Goal: Participate in discussion: Engage in conversation with other users on a specific topic

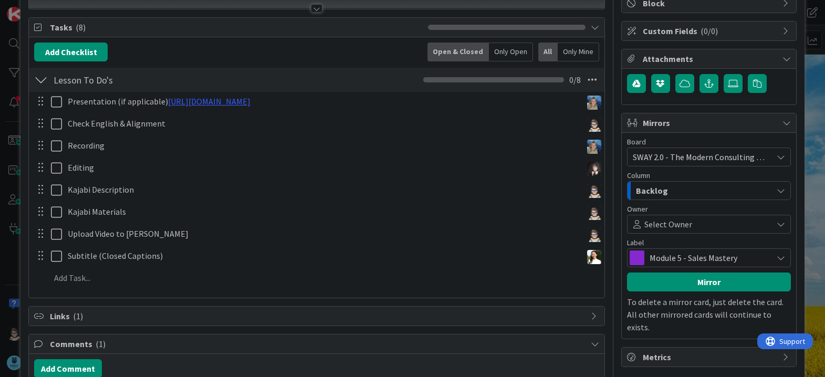
scroll to position [106, 0]
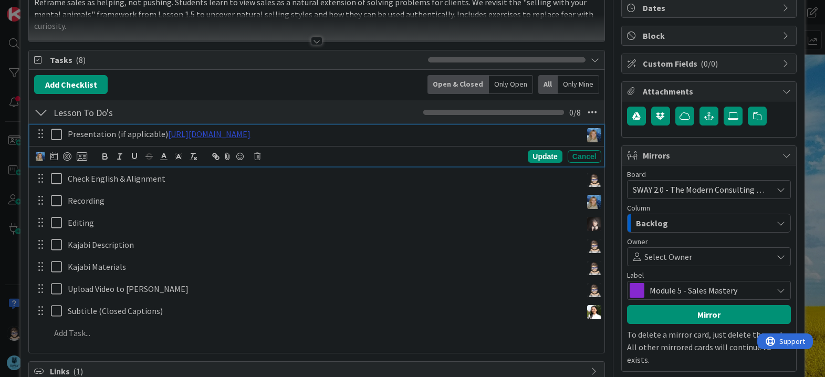
click at [251, 135] on link "[URL][DOMAIN_NAME]" at bounding box center [209, 134] width 82 height 11
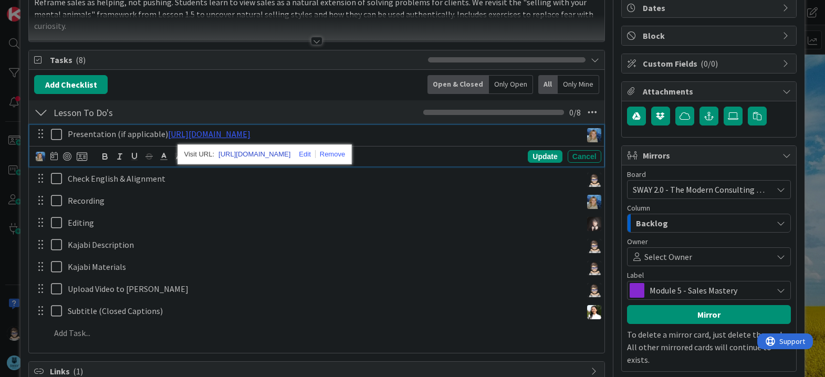
click at [286, 155] on link "[URL][DOMAIN_NAME]" at bounding box center [254, 155] width 72 height 14
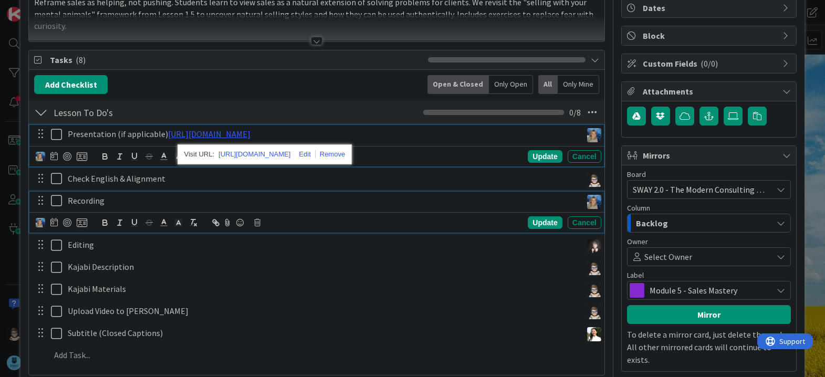
click at [372, 193] on div "Recording" at bounding box center [323, 201] width 518 height 18
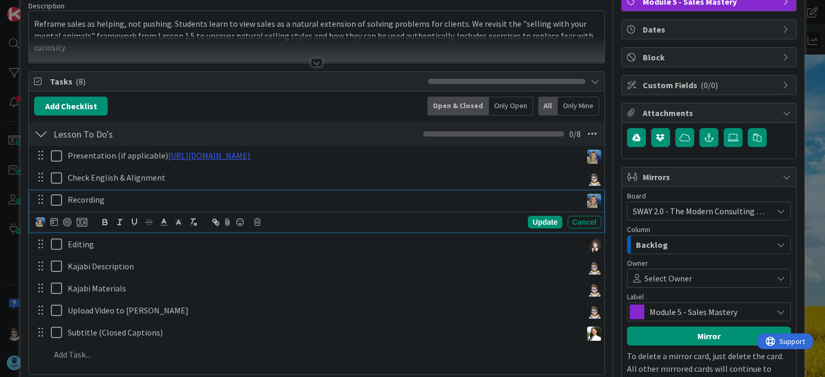
scroll to position [84, 0]
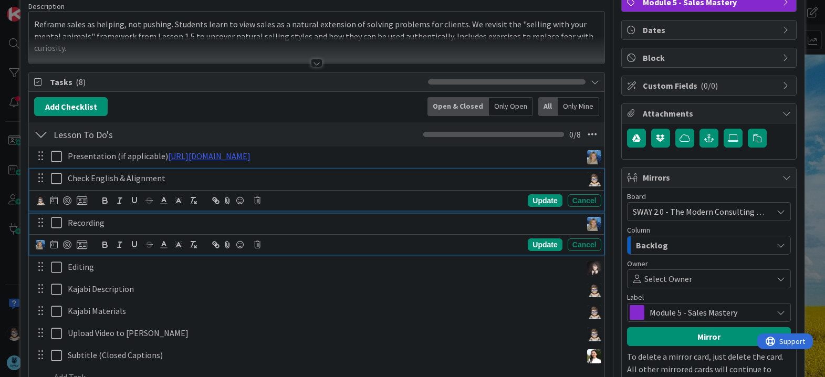
click at [58, 182] on icon at bounding box center [59, 178] width 16 height 13
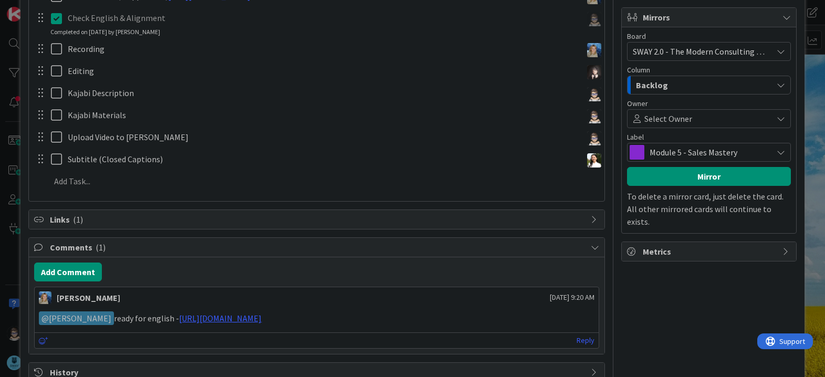
scroll to position [272, 0]
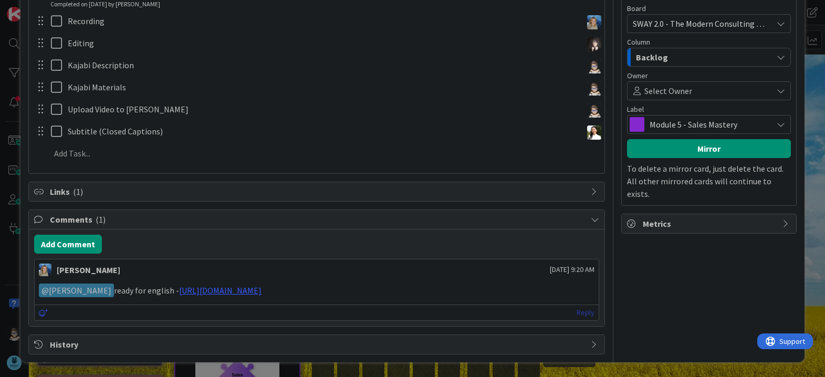
click at [577, 314] on link "Reply" at bounding box center [586, 312] width 18 height 13
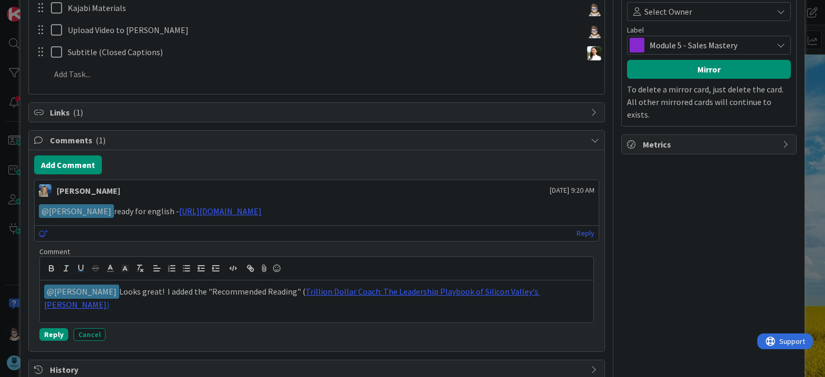
scroll to position [376, 0]
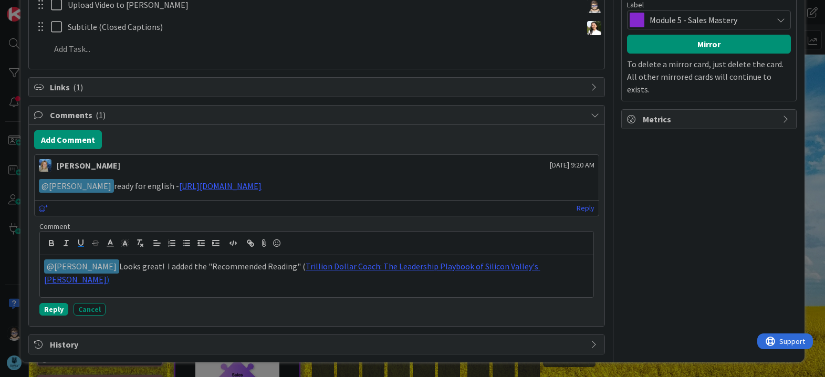
click at [584, 263] on div "﻿ @ [PERSON_NAME] ﻿ Looks great! I added the "Recommended Reading" ( Trillion D…" at bounding box center [316, 276] width 553 height 42
drag, startPoint x: 277, startPoint y: 239, endPoint x: 280, endPoint y: 246, distance: 8.0
click at [277, 239] on icon at bounding box center [276, 243] width 13 height 15
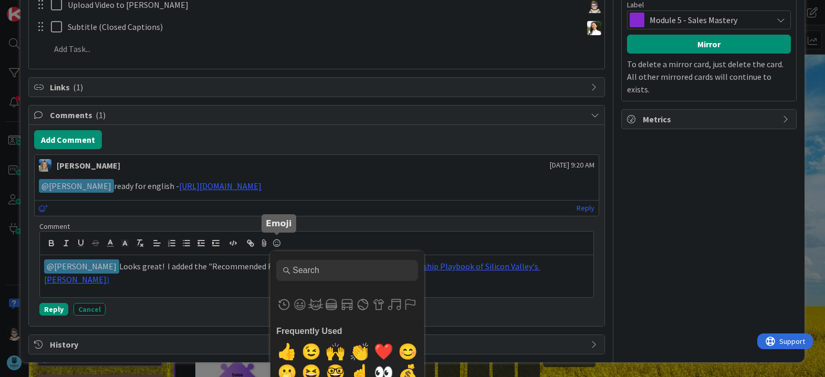
click at [278, 245] on icon at bounding box center [276, 243] width 13 height 15
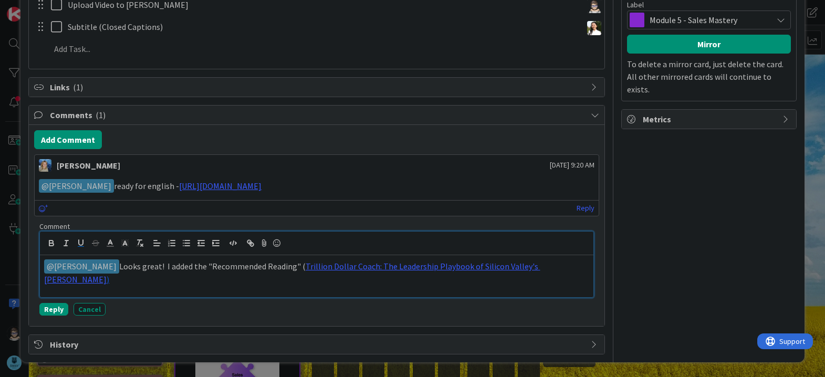
click at [278, 245] on icon at bounding box center [276, 243] width 13 height 15
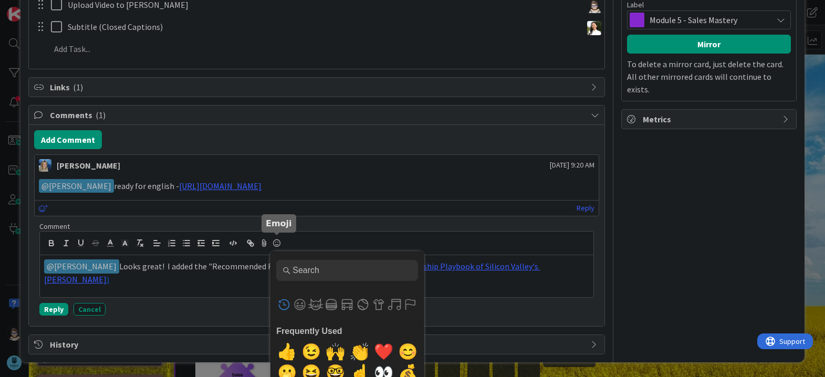
click at [326, 269] on input "Type to search for an emoji" at bounding box center [347, 270] width 142 height 21
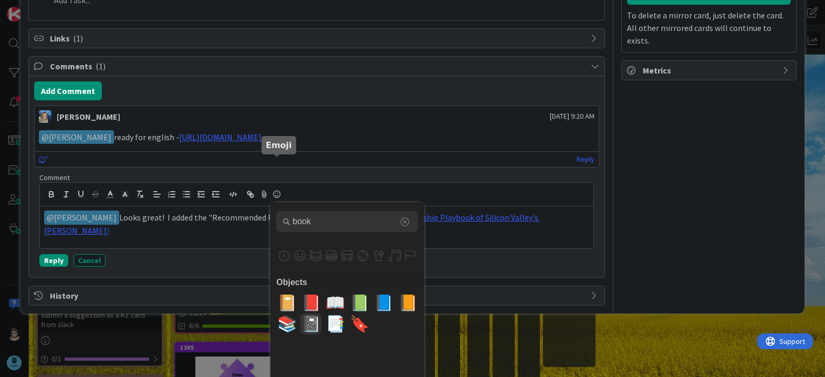
scroll to position [487, 0]
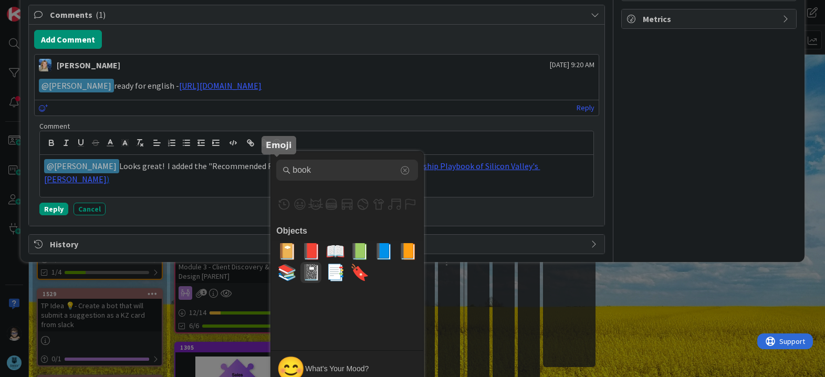
type input "book"
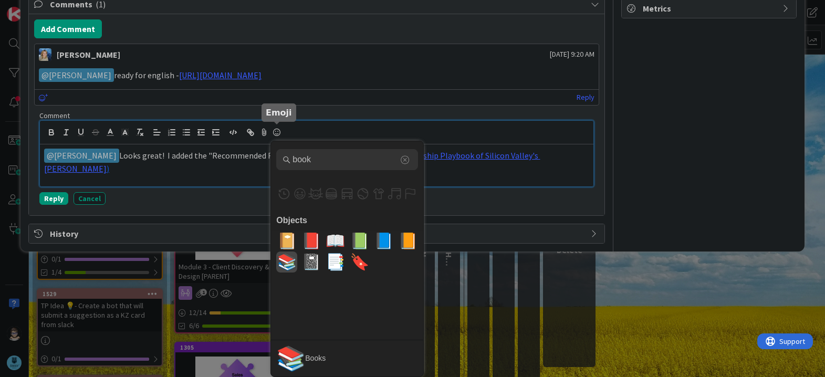
click at [286, 260] on span "📚" at bounding box center [287, 262] width 25 height 21
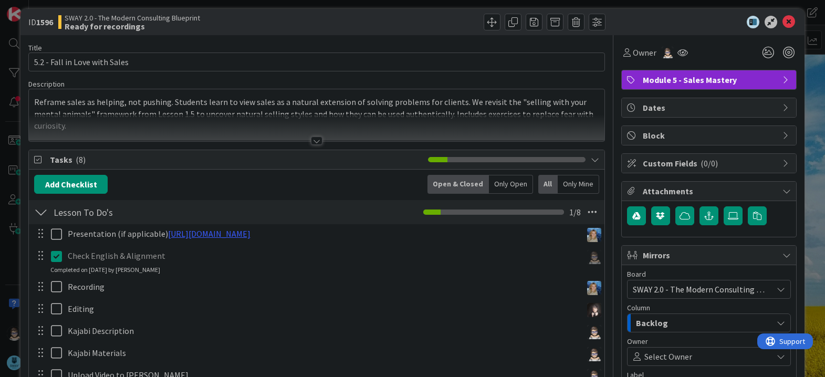
scroll to position [0, 0]
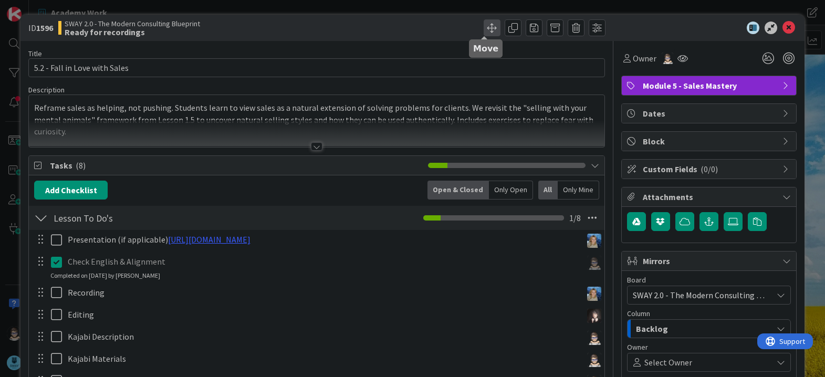
click at [484, 30] on span at bounding box center [492, 27] width 17 height 17
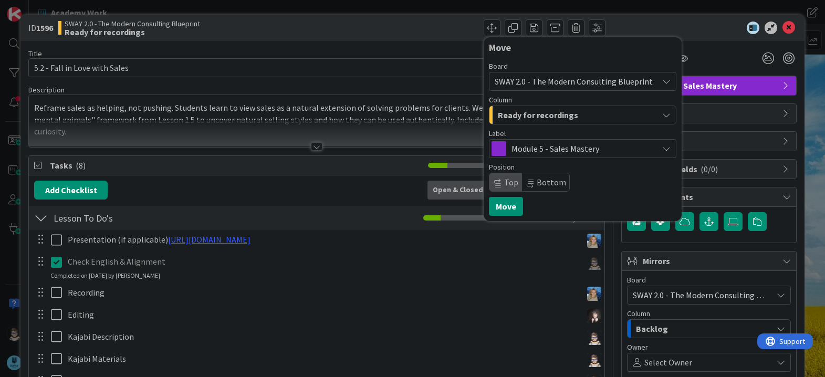
click at [425, 20] on div "Move Board SWAY 2.0 - The Modern Consulting Blueprint Column Ready for recordin…" at bounding box center [463, 27] width 286 height 17
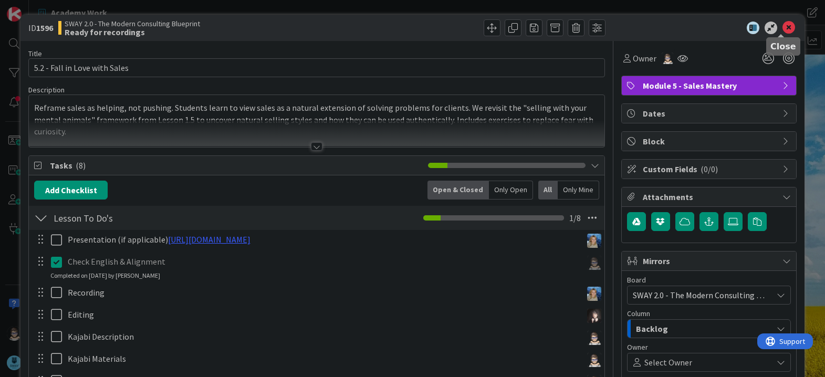
click at [783, 30] on icon at bounding box center [789, 28] width 13 height 13
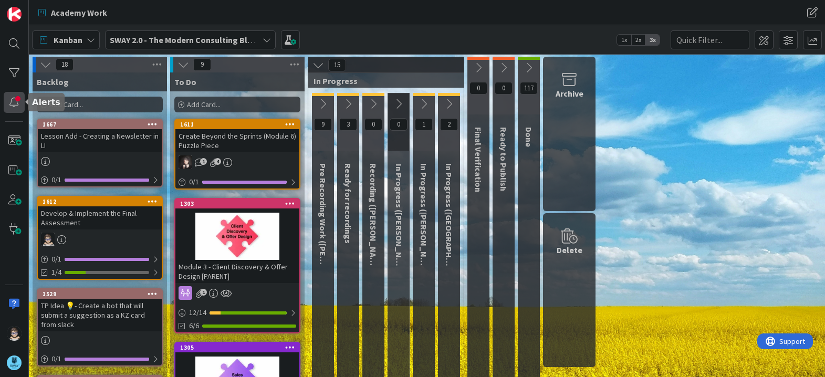
click at [12, 103] on div at bounding box center [14, 102] width 21 height 21
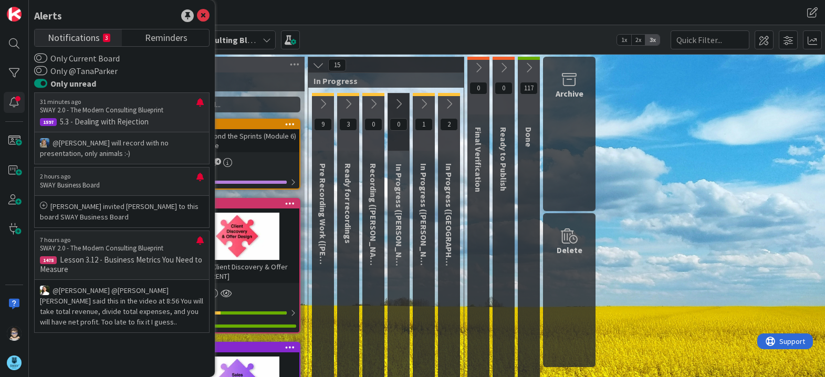
click at [96, 116] on div "31 minutes ago SWAY 2.0 - The Modern Consulting Blueprint 1597 5.3 - Dealing wi…" at bounding box center [121, 111] width 175 height 39
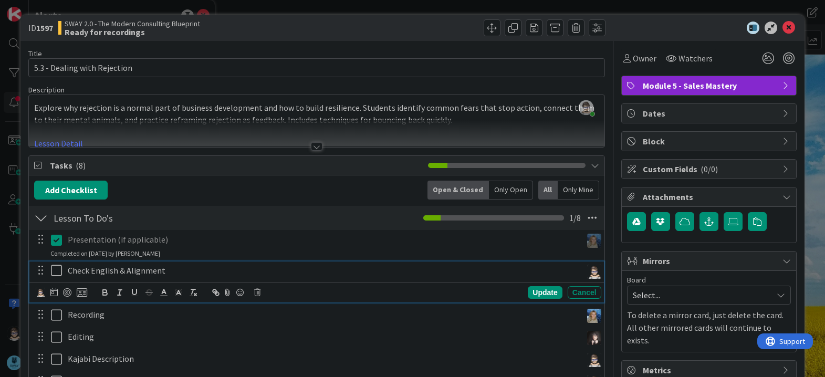
click at [55, 272] on icon at bounding box center [59, 270] width 16 height 13
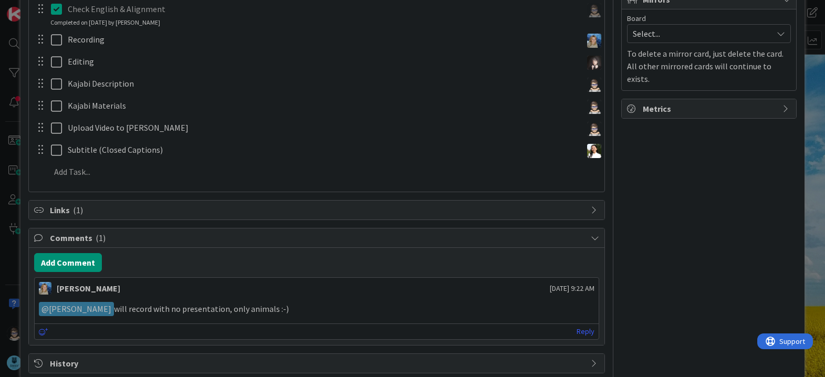
scroll to position [262, 0]
click at [41, 332] on icon at bounding box center [43, 331] width 9 height 7
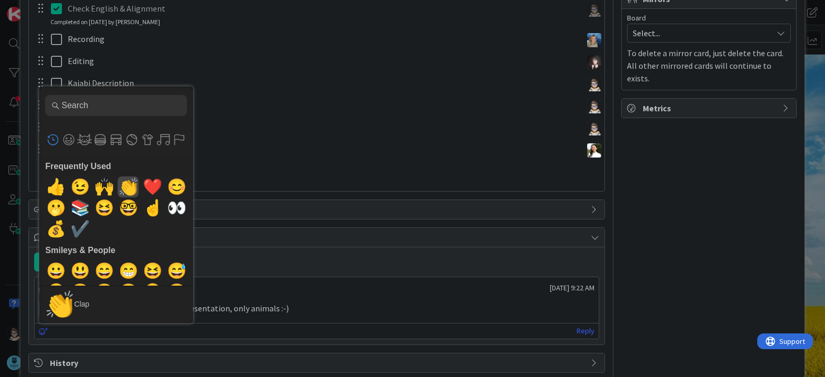
click at [120, 186] on span "👏" at bounding box center [128, 186] width 25 height 21
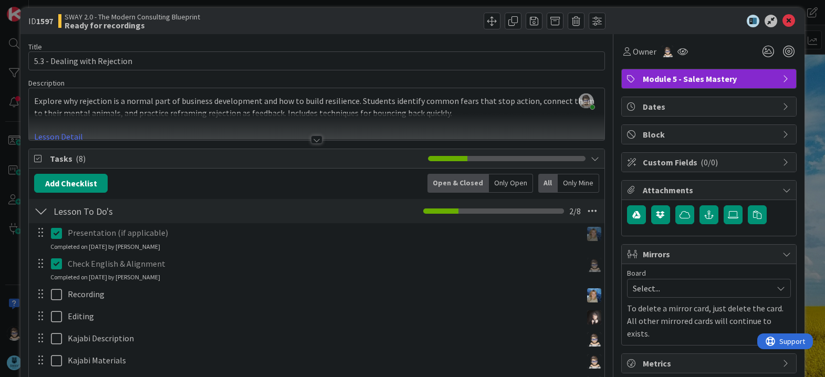
scroll to position [0, 0]
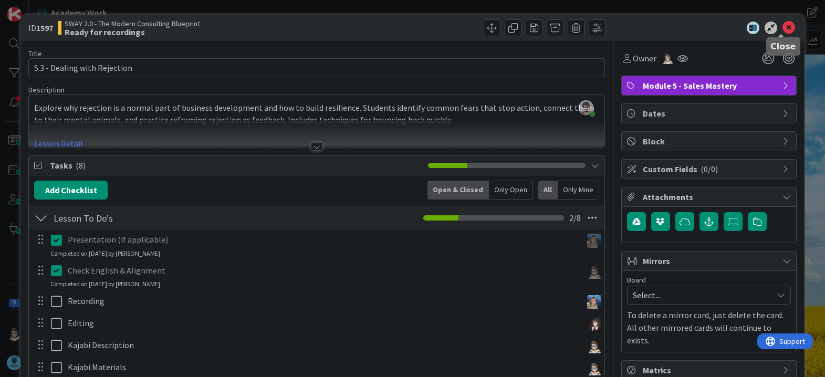
click at [783, 30] on icon at bounding box center [789, 28] width 13 height 13
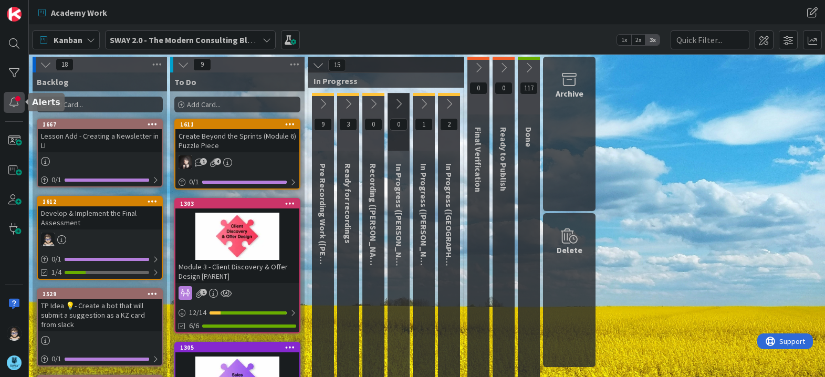
click at [16, 102] on div at bounding box center [14, 102] width 21 height 21
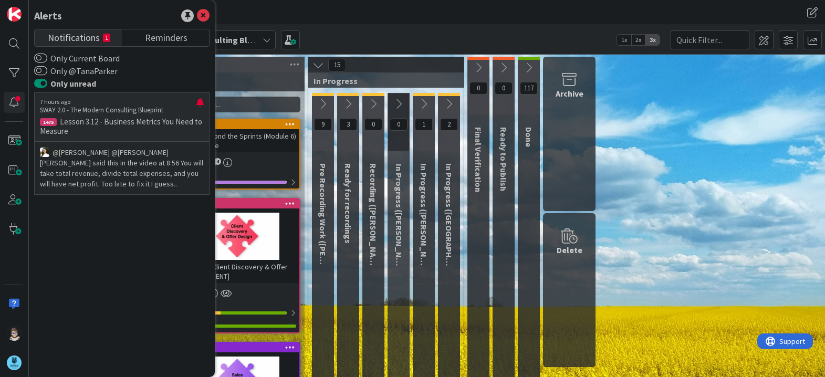
click at [91, 164] on p "@[PERSON_NAME]﻿ ﻿@[PERSON_NAME]﻿ [PERSON_NAME] said this in the video at 8:56 Y…" at bounding box center [122, 168] width 164 height 42
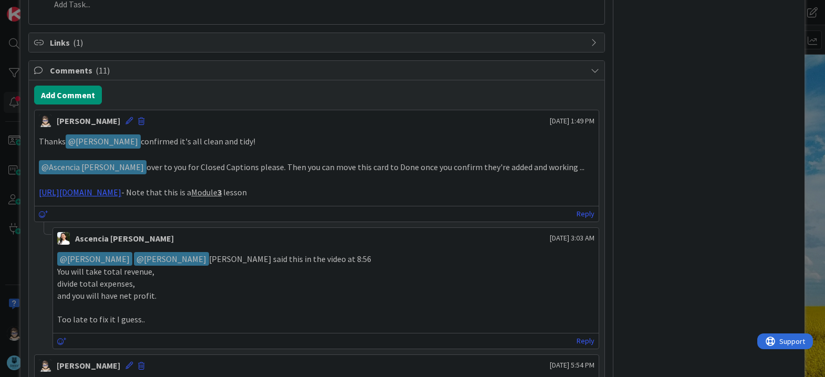
scroll to position [473, 0]
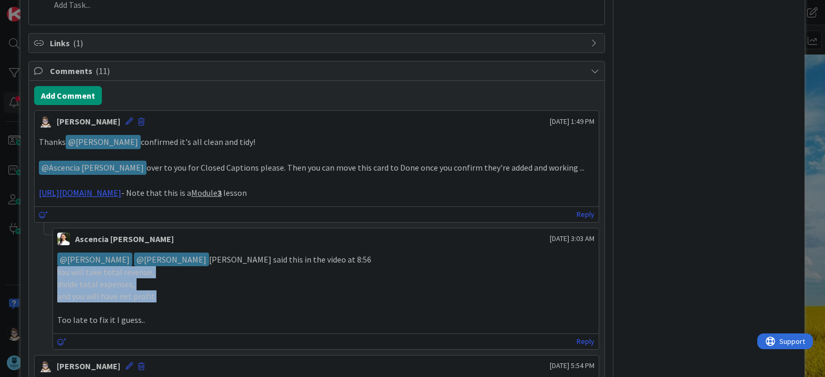
drag, startPoint x: 57, startPoint y: 272, endPoint x: 162, endPoint y: 294, distance: 108.0
click at [162, 294] on div "﻿ @ [PERSON_NAME] ﻿ ﻿ @ [PERSON_NAME] ﻿ [PERSON_NAME] said this in the video at…" at bounding box center [325, 290] width 537 height 74
copy div "You will take total revenue, divide total expenses, and you will have net profi…"
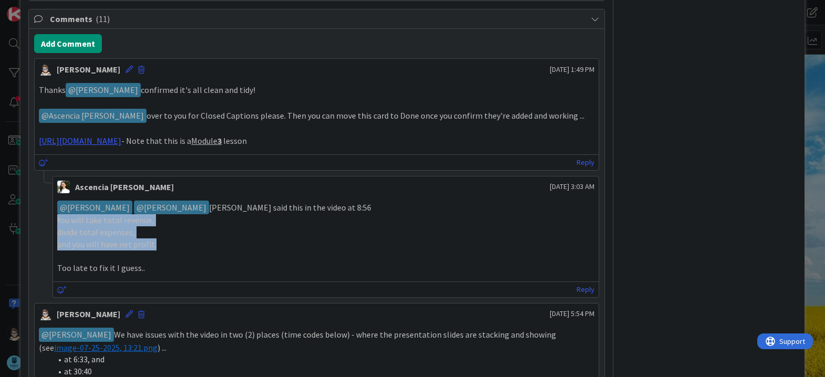
scroll to position [525, 0]
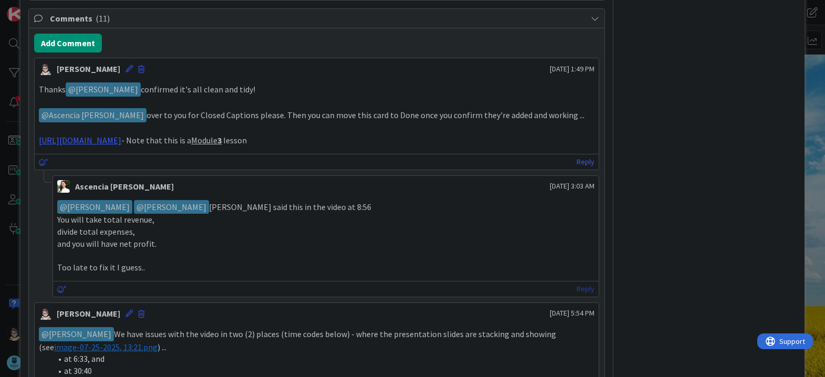
click at [577, 289] on link "Reply" at bounding box center [586, 289] width 18 height 13
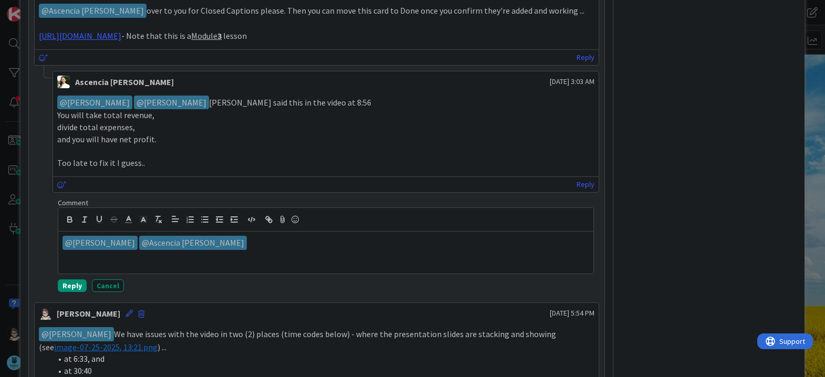
scroll to position [630, 0]
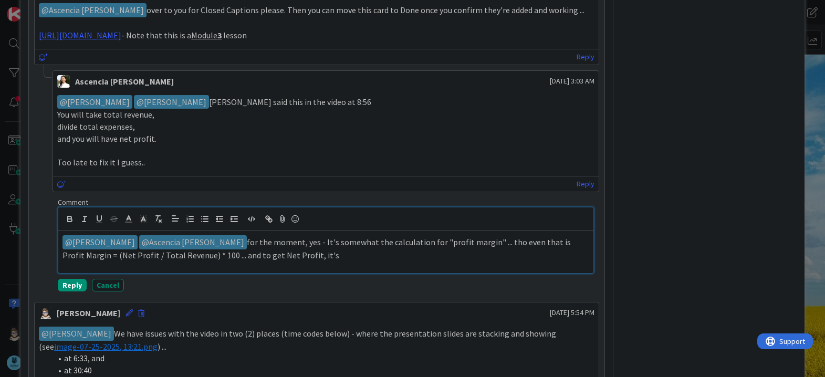
click at [521, 244] on p "﻿ @ [PERSON_NAME] ﻿ ﻿ @ Ascencia [PERSON_NAME] ﻿ for the moment, yes - It's som…" at bounding box center [325, 248] width 526 height 26
click at [305, 259] on p "﻿ @ [PERSON_NAME] ﻿ ﻿ @ Ascencia [PERSON_NAME] ﻿ for the moment, yes - It's som…" at bounding box center [325, 248] width 526 height 26
click at [461, 257] on p "﻿ @ [PERSON_NAME] ﻿ ﻿ @ Ascencia [PERSON_NAME] ﻿ for the moment, yes - It's som…" at bounding box center [325, 248] width 526 height 26
click at [282, 242] on p "﻿ @ [PERSON_NAME] ﻿ ﻿ @ Ascencia [PERSON_NAME] ﻿ for the moment, yes - It's som…" at bounding box center [325, 248] width 526 height 26
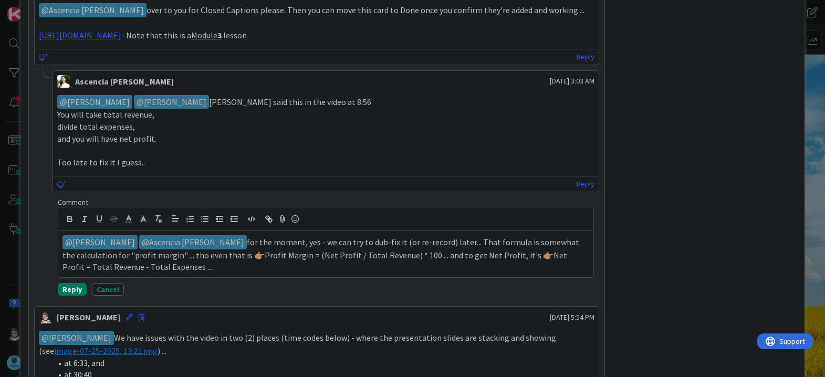
click at [72, 290] on button "Reply" at bounding box center [72, 289] width 29 height 13
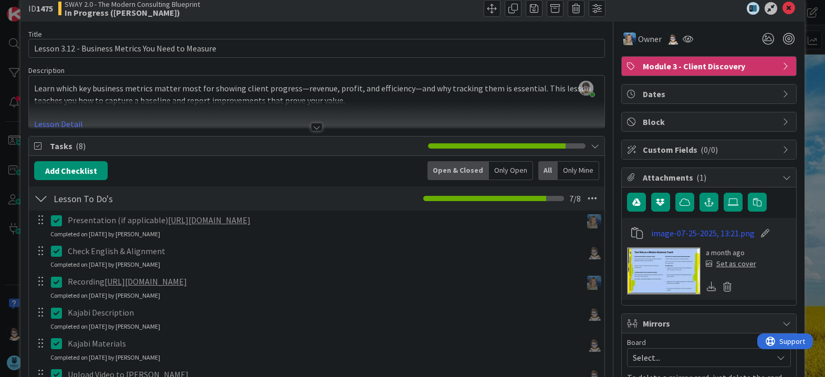
scroll to position [0, 0]
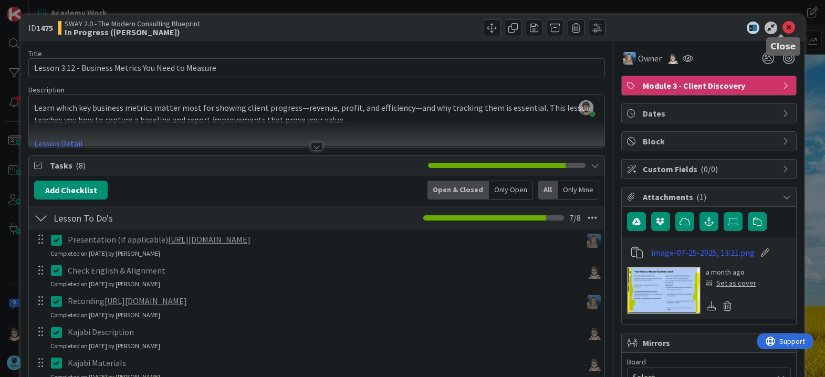
click at [783, 29] on icon at bounding box center [789, 28] width 13 height 13
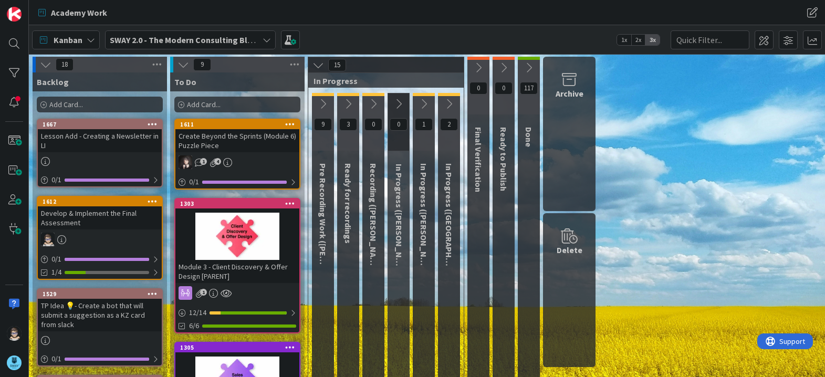
click at [450, 105] on icon at bounding box center [449, 104] width 12 height 12
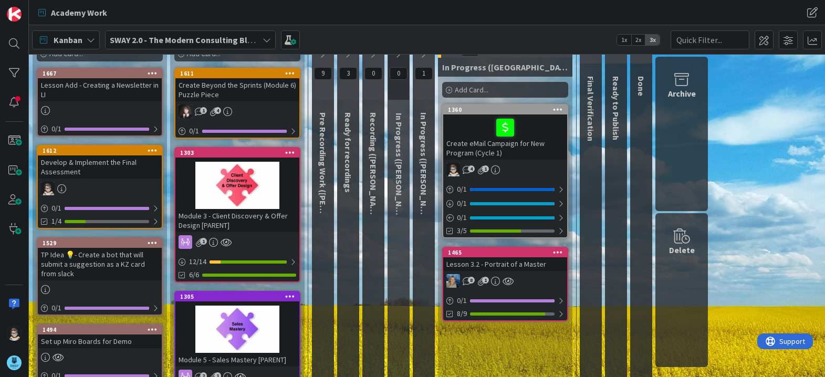
scroll to position [51, 0]
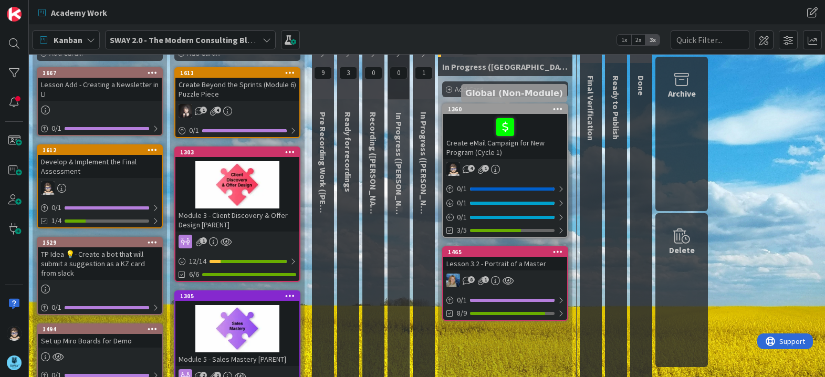
click at [503, 106] on div "1360" at bounding box center [505, 109] width 124 height 9
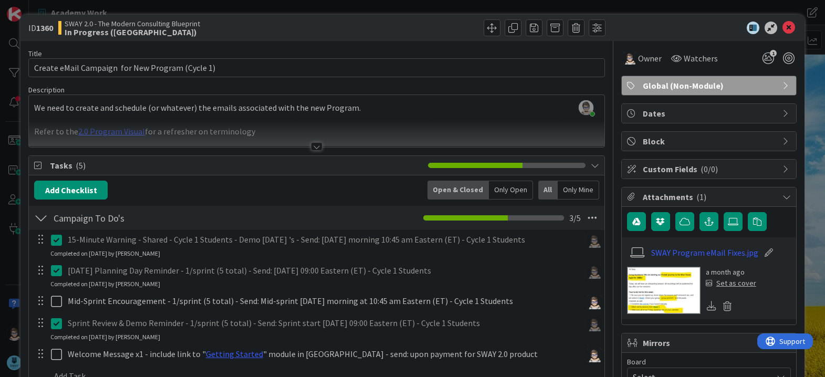
click at [312, 148] on div at bounding box center [317, 146] width 12 height 8
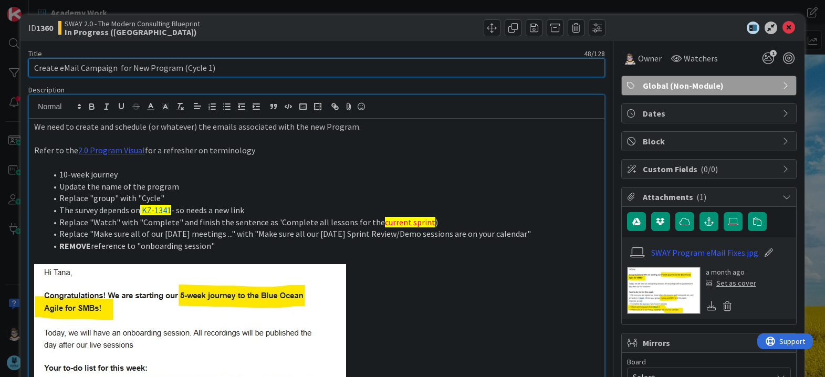
click at [254, 68] on input "Create eMail Campaign for New Program (Cycle 1)" at bounding box center [316, 67] width 576 height 19
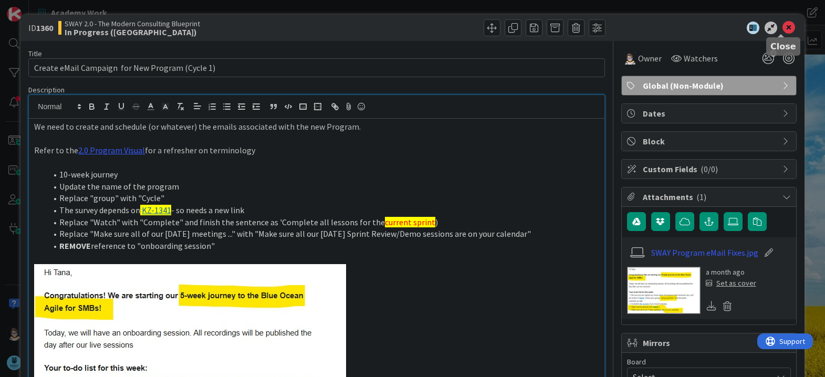
click at [783, 27] on icon at bounding box center [789, 28] width 13 height 13
